Goal: Information Seeking & Learning: Find specific fact

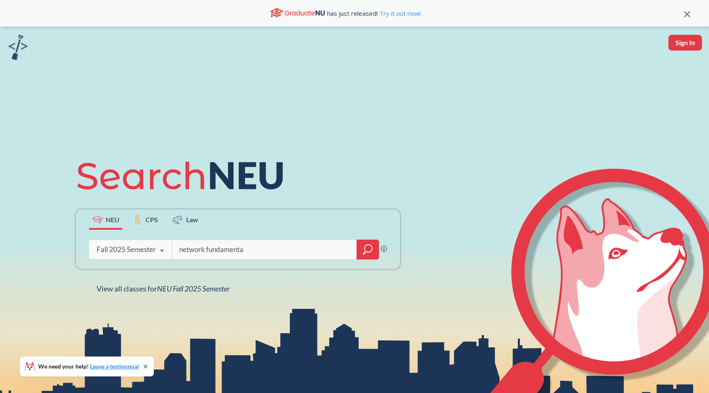
type input "network fundamental"
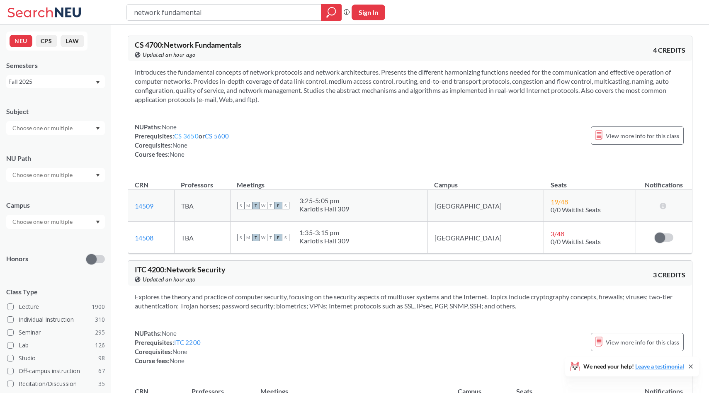
click at [194, 137] on link "CS 3650" at bounding box center [186, 135] width 24 height 7
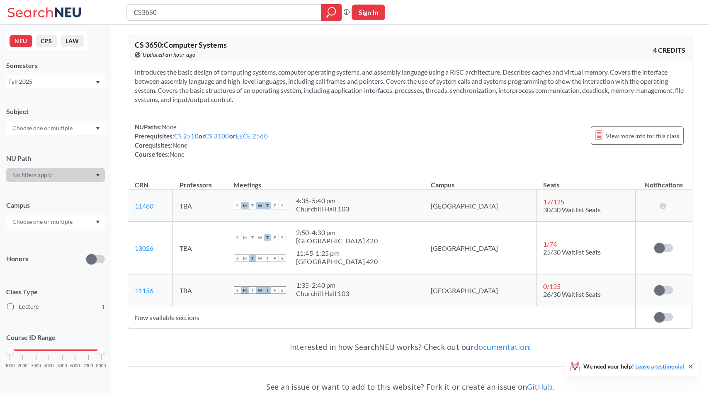
type input "network fundamental"
